Goal: Find specific page/section: Find specific page/section

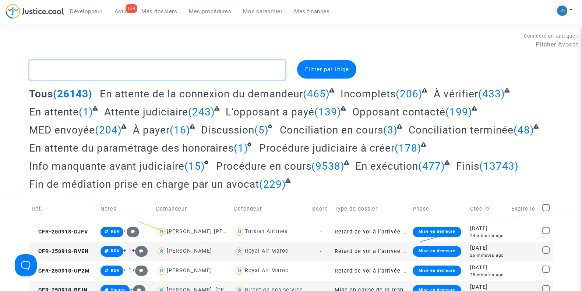
click at [202, 71] on textarea at bounding box center [157, 70] width 256 height 20
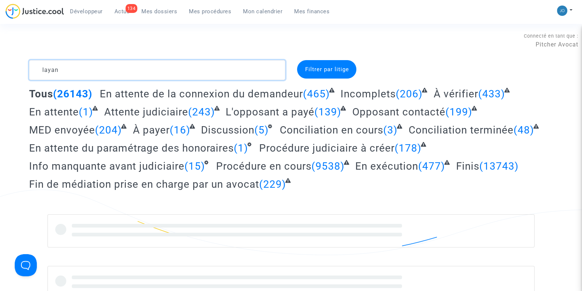
type textarea "layana"
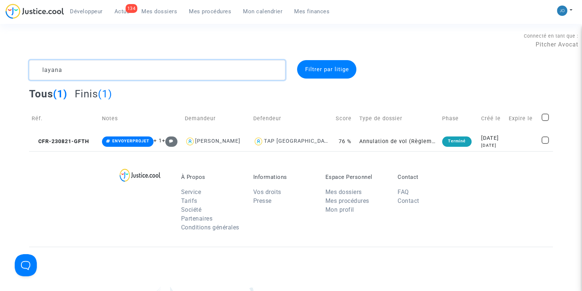
click at [61, 75] on textarea at bounding box center [157, 70] width 256 height 20
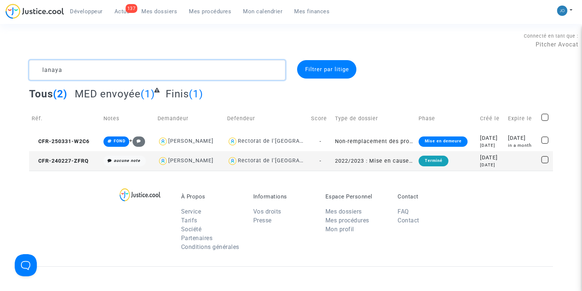
type textarea "lanaya"
